Goal: Task Accomplishment & Management: Use online tool/utility

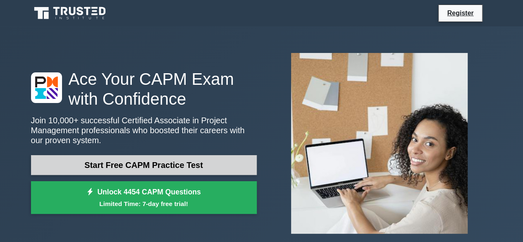
click at [168, 165] on link "Start Free CAPM Practice Test" at bounding box center [144, 165] width 226 height 20
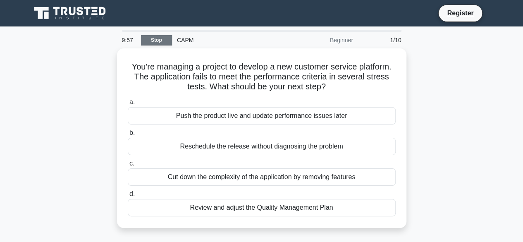
click at [163, 42] on link "Stop" at bounding box center [156, 40] width 31 height 10
